Goal: Check status: Check status

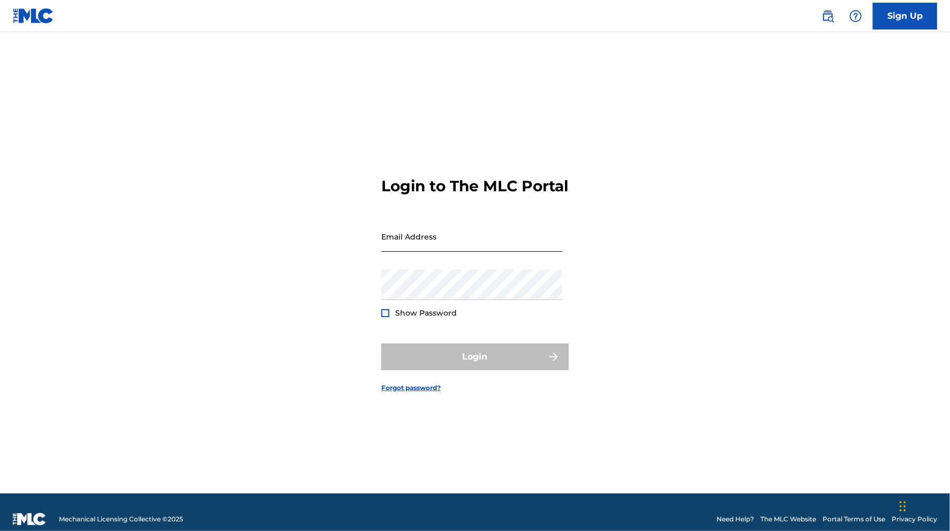
click at [434, 252] on input "Email Address" at bounding box center [471, 236] width 181 height 31
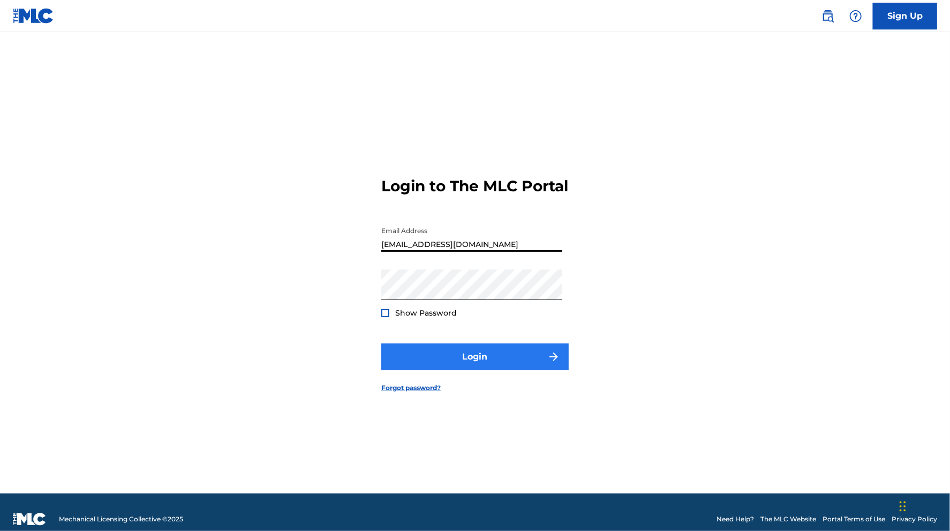
type input "[EMAIL_ADDRESS][DOMAIN_NAME]"
click at [458, 356] on button "Login" at bounding box center [474, 356] width 187 height 27
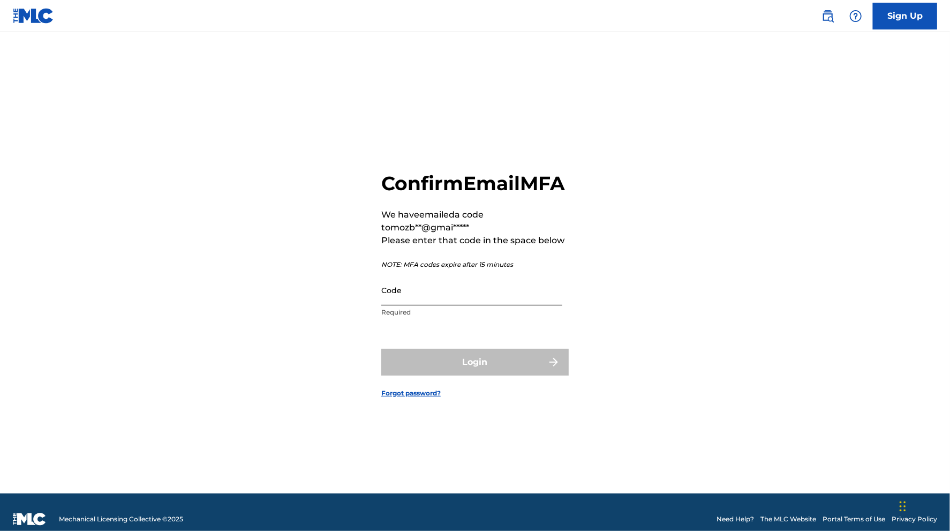
click at [417, 305] on input "Code" at bounding box center [471, 290] width 181 height 31
paste input "261060"
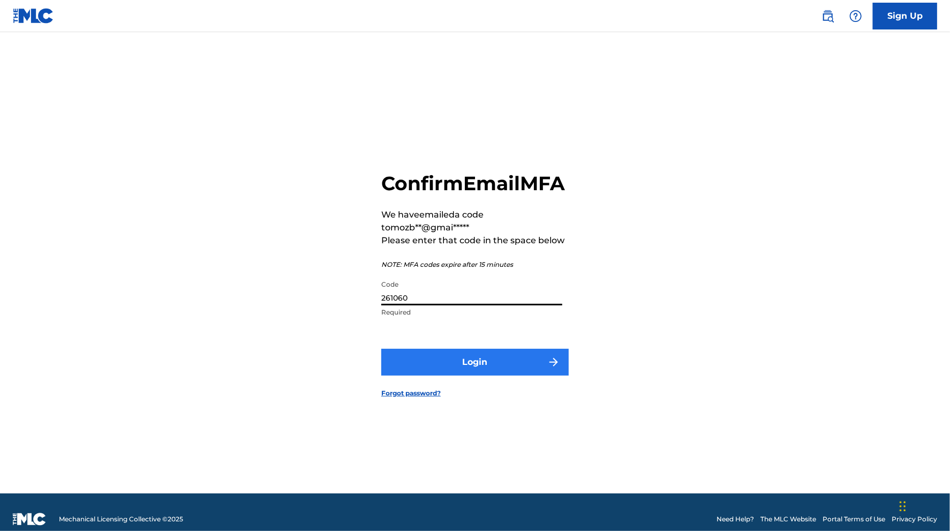
type input "261060"
click at [430, 372] on button "Login" at bounding box center [474, 362] width 187 height 27
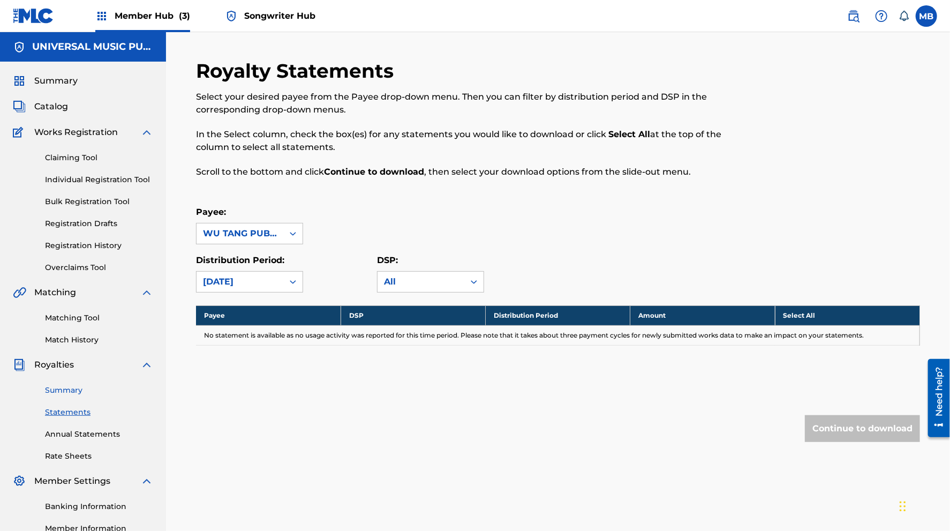
click at [64, 389] on link "Summary" at bounding box center [99, 389] width 108 height 11
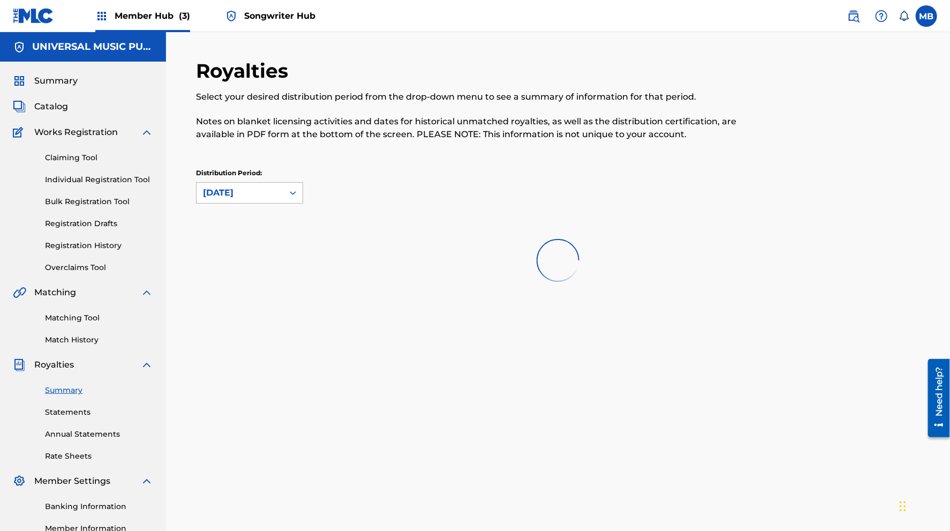
click at [254, 196] on div "[DATE]" at bounding box center [240, 192] width 74 height 13
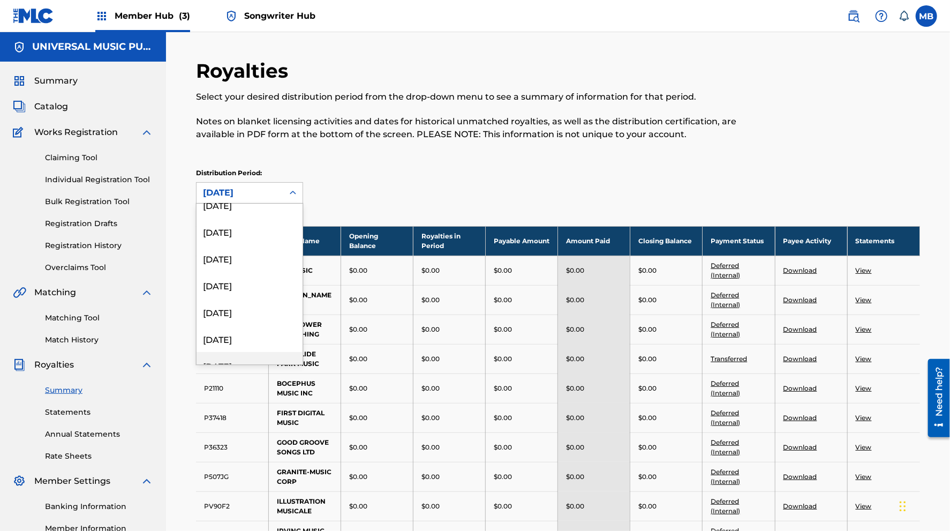
scroll to position [432, 0]
drag, startPoint x: 250, startPoint y: 296, endPoint x: 376, endPoint y: 300, distance: 126.5
click at [243, 274] on div "January 2022" at bounding box center [250, 276] width 106 height 27
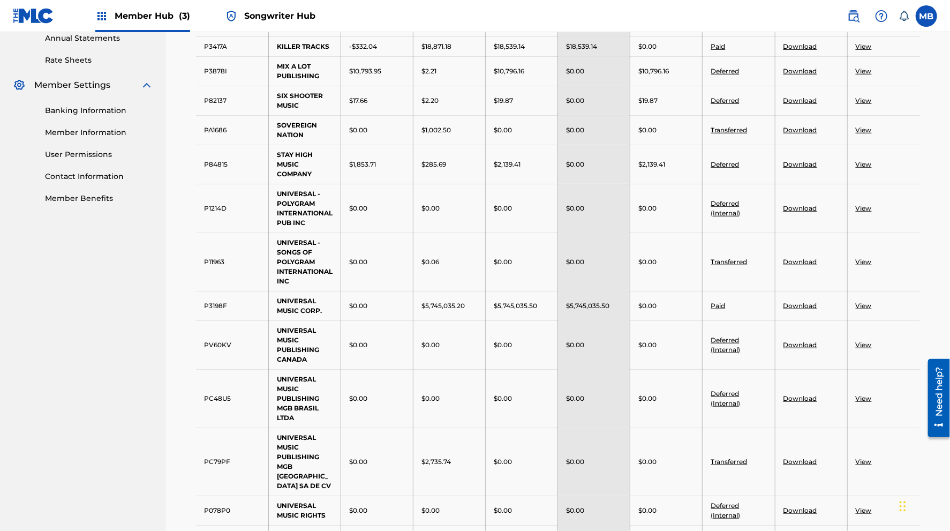
scroll to position [683, 0]
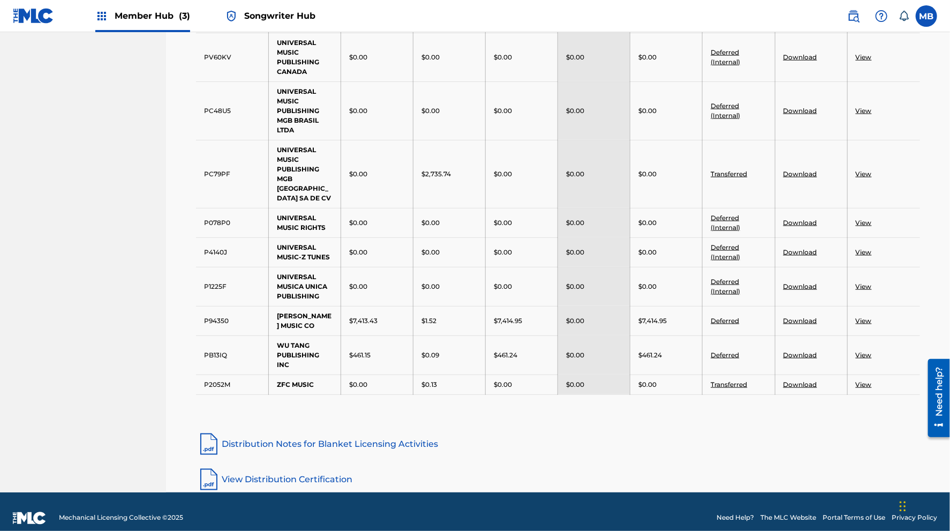
click at [862, 351] on link "View" at bounding box center [864, 355] width 16 height 8
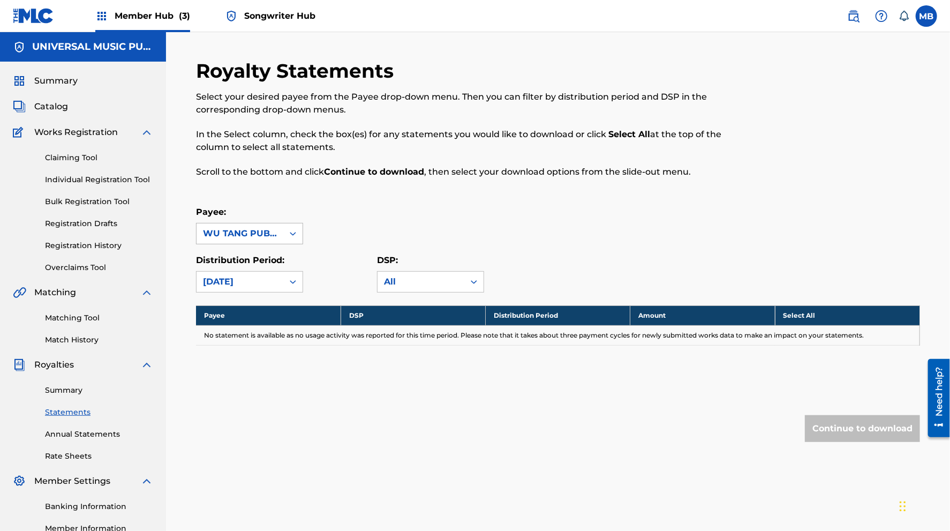
click at [260, 232] on div "WU TANG PUBLISHING INC" at bounding box center [240, 233] width 74 height 13
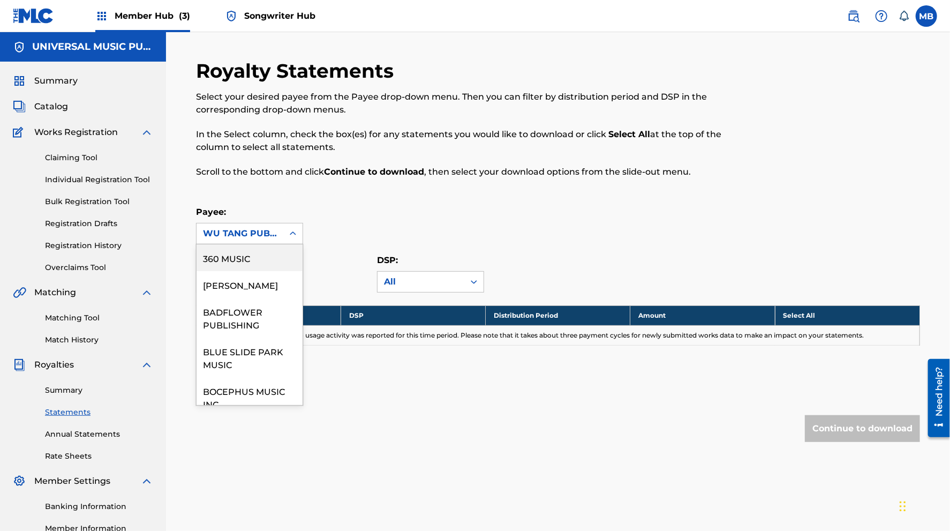
click at [259, 232] on div "WU TANG PUBLISHING INC" at bounding box center [240, 233] width 74 height 13
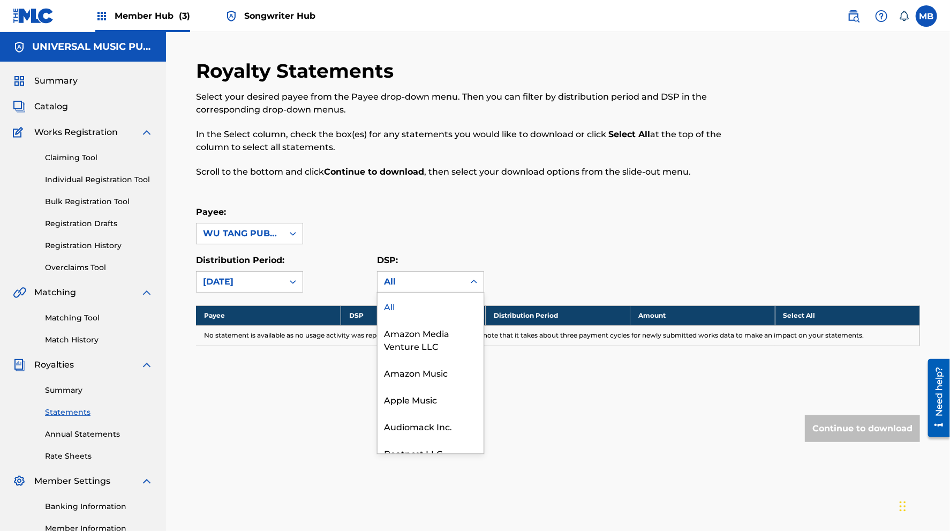
click at [389, 275] on div "All" at bounding box center [420, 281] width 87 height 20
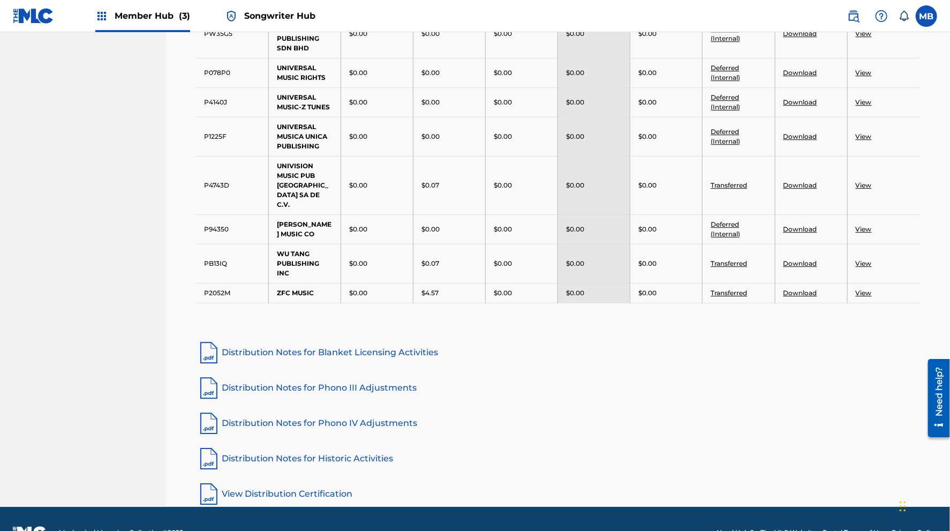
scroll to position [1666, 0]
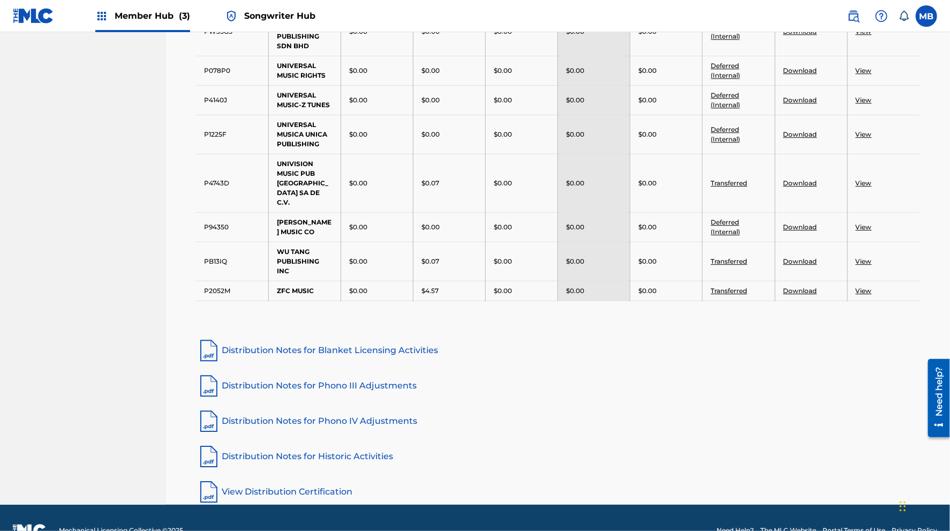
drag, startPoint x: 549, startPoint y: 278, endPoint x: 500, endPoint y: 125, distance: 160.2
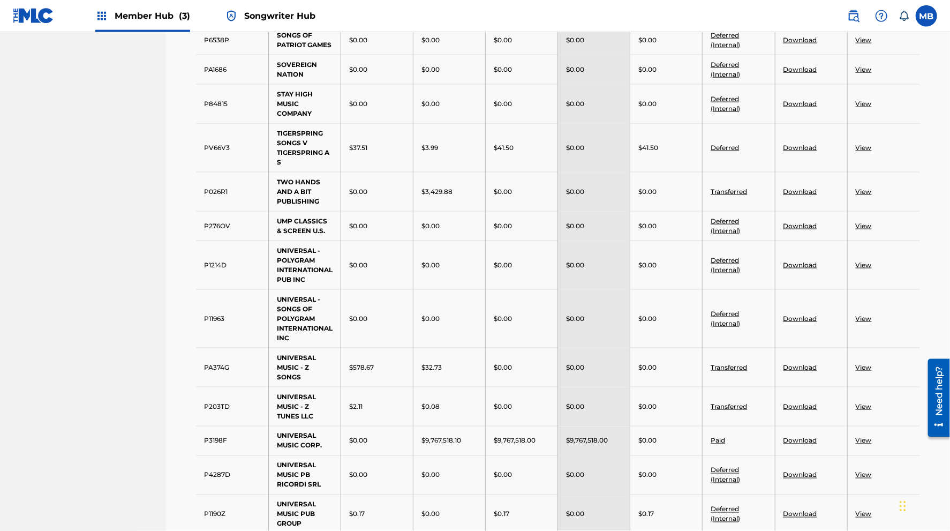
scroll to position [760, 0]
click at [866, 191] on link "View" at bounding box center [864, 191] width 16 height 8
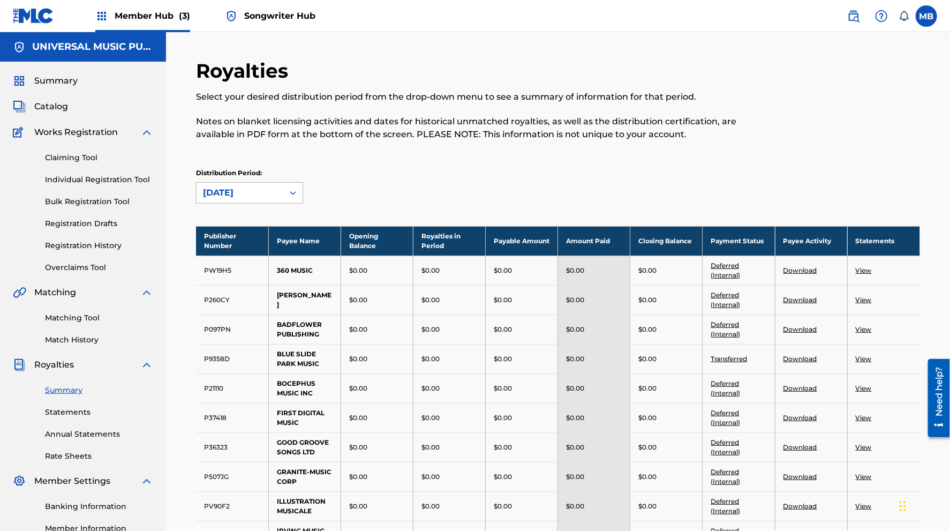
click at [228, 194] on div "[DATE]" at bounding box center [240, 192] width 74 height 13
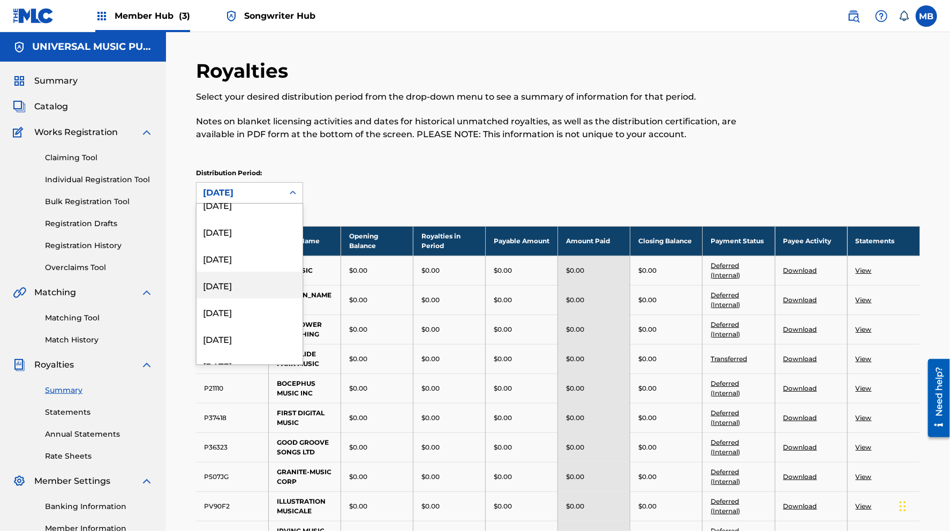
scroll to position [844, 0]
click at [241, 332] on div "[DATE]" at bounding box center [250, 336] width 106 height 27
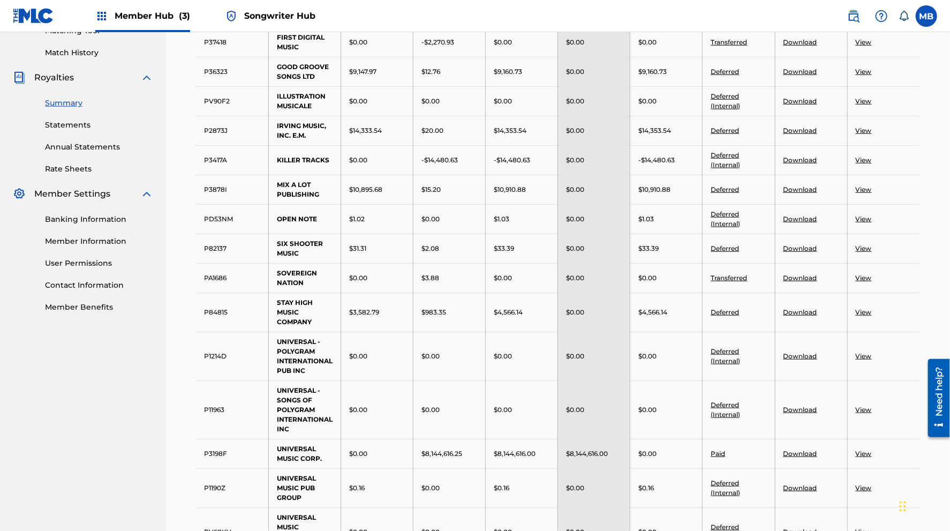
scroll to position [0, 0]
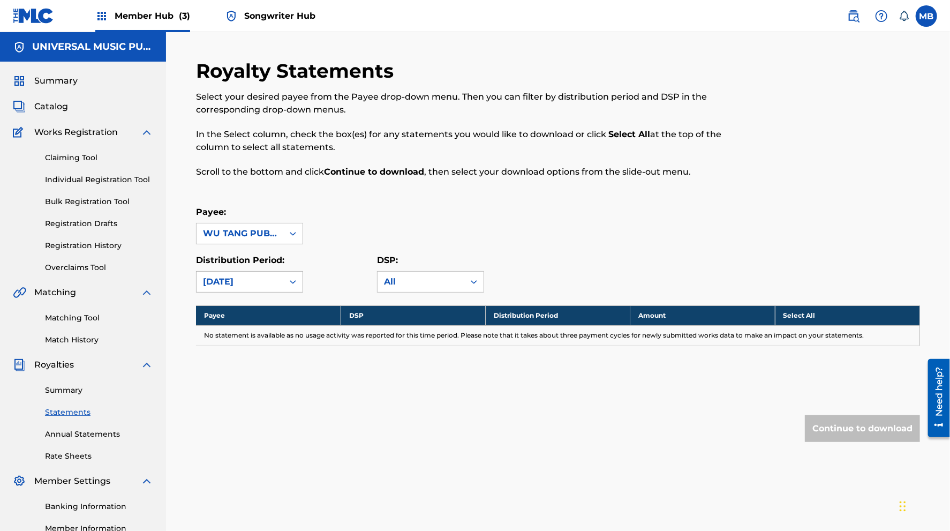
click at [241, 275] on div "[DATE]" at bounding box center [240, 281] width 87 height 20
click at [228, 313] on div "[DATE]" at bounding box center [250, 305] width 106 height 27
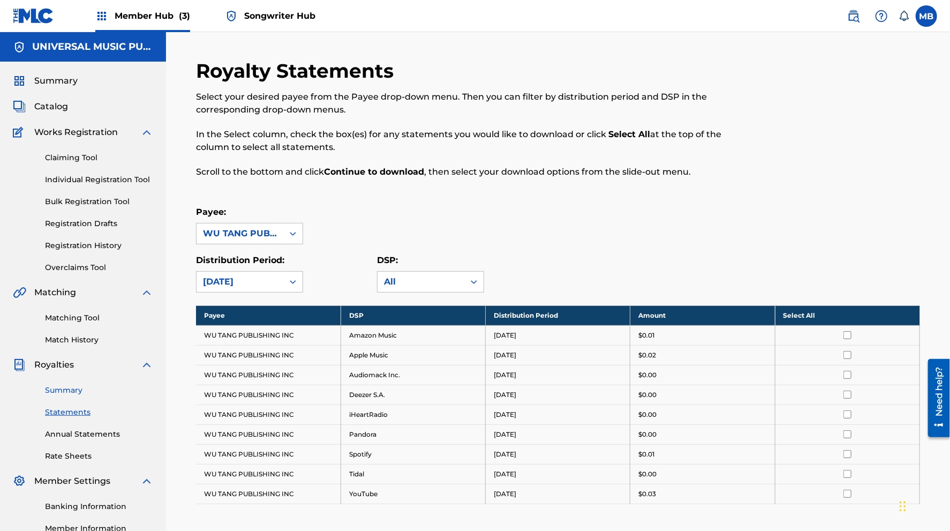
click at [64, 388] on link "Summary" at bounding box center [99, 389] width 108 height 11
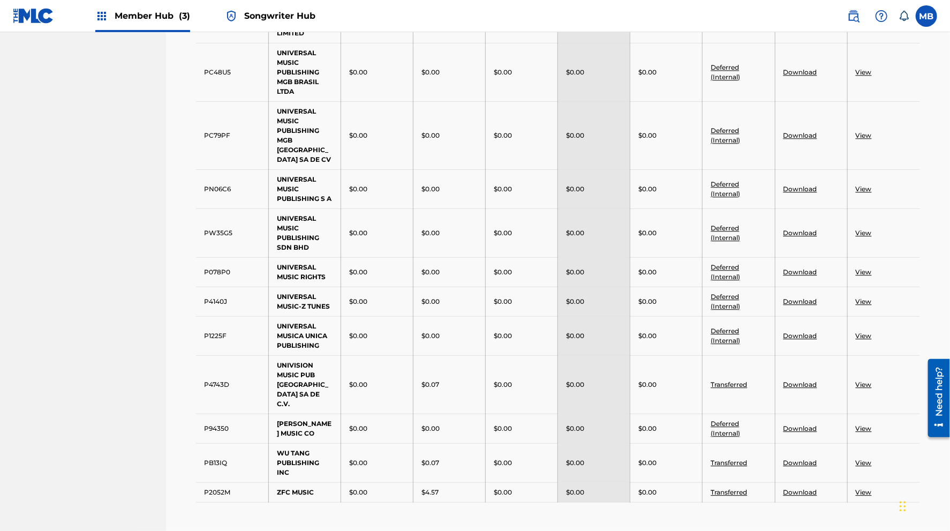
scroll to position [1497, 0]
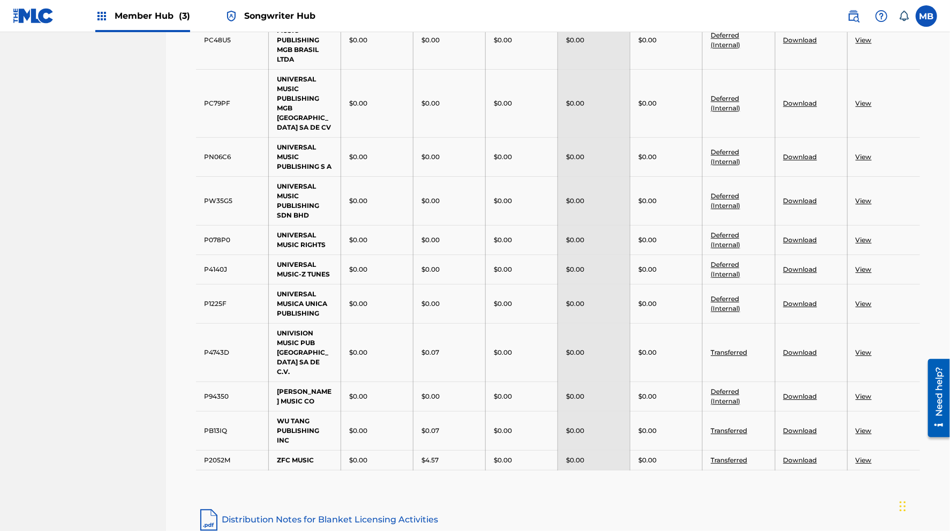
click at [862, 426] on link "View" at bounding box center [864, 430] width 16 height 8
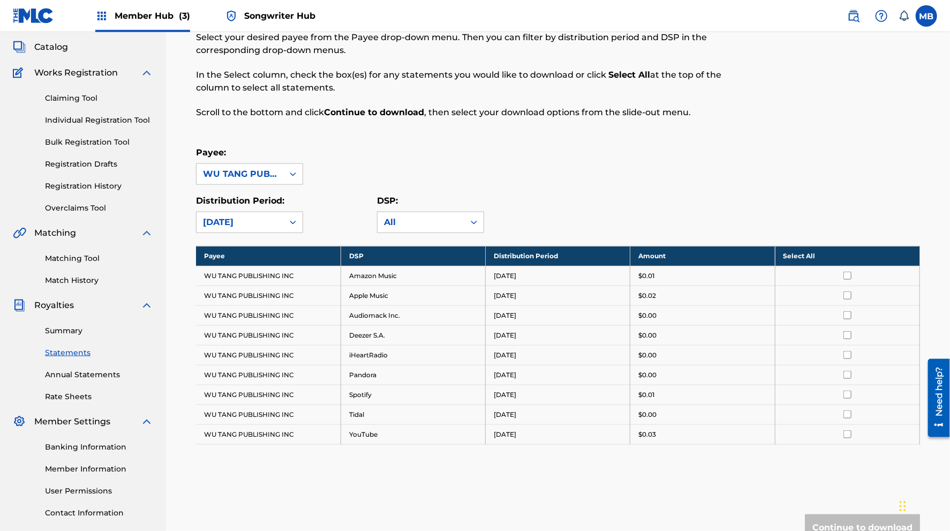
scroll to position [49, 0]
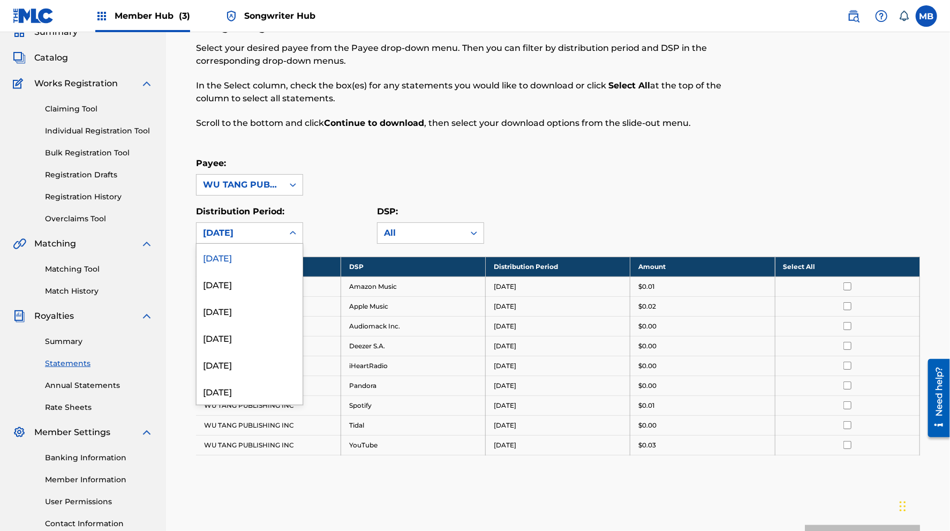
click at [252, 237] on div "[DATE]" at bounding box center [240, 233] width 87 height 20
click at [242, 283] on div "[DATE]" at bounding box center [250, 283] width 106 height 27
click at [241, 230] on div "[DATE]" at bounding box center [240, 232] width 74 height 13
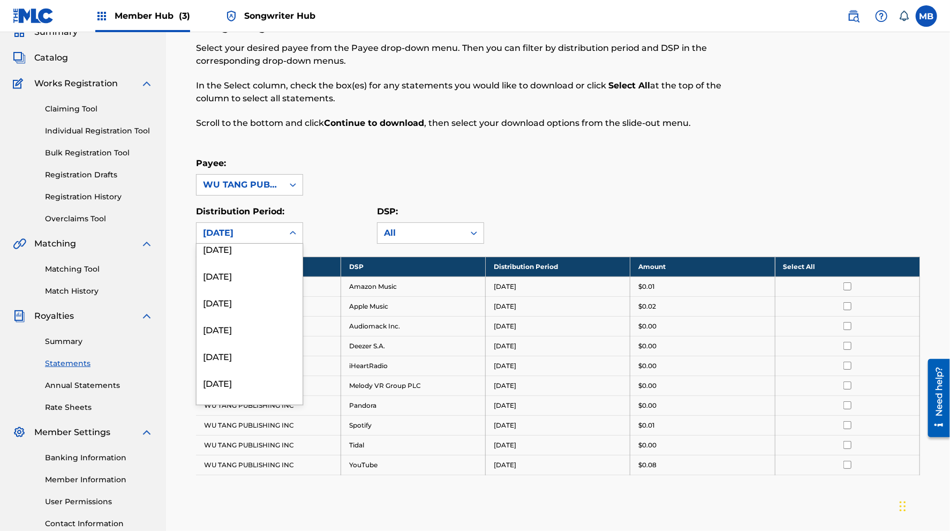
scroll to position [863, 0]
click at [244, 324] on div "[DATE]" at bounding box center [250, 331] width 106 height 27
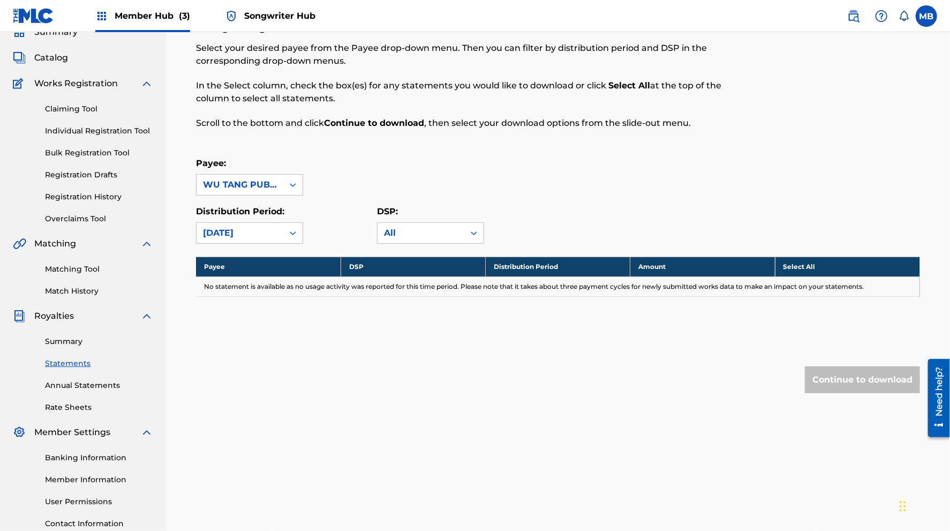
click at [253, 235] on div "[DATE]" at bounding box center [240, 232] width 74 height 13
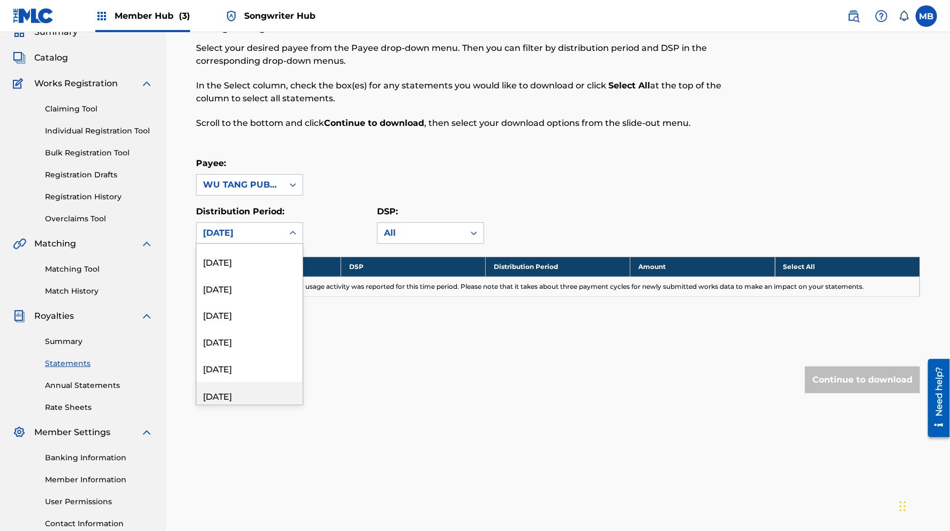
scroll to position [1113, 0]
click at [238, 294] on div "[DATE]" at bounding box center [250, 295] width 106 height 27
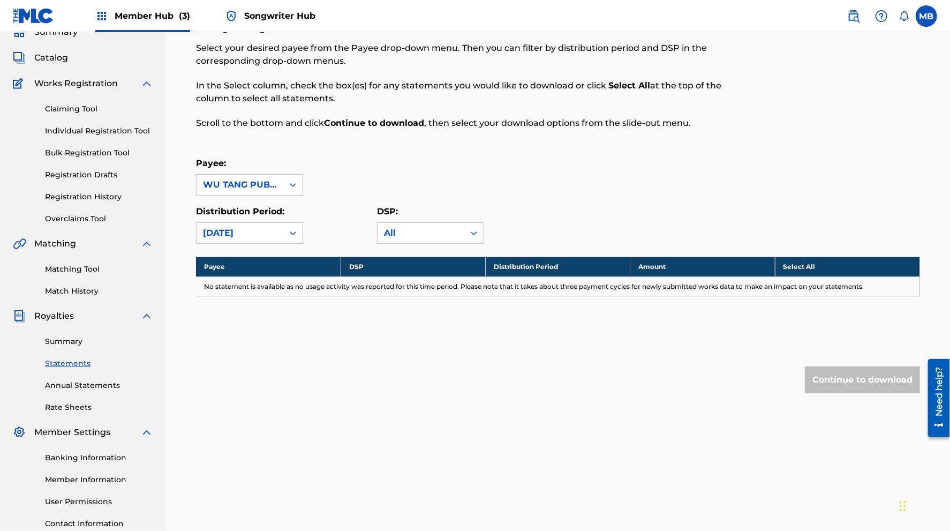
click at [344, 205] on div "Distribution Period: [DATE]" at bounding box center [286, 224] width 181 height 39
